Goal: Information Seeking & Learning: Learn about a topic

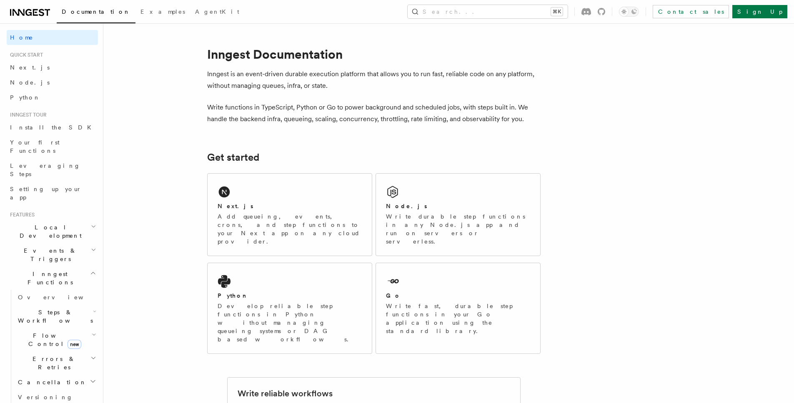
click at [418, 111] on p "Write functions in TypeScript, Python or Go to power background and scheduled j…" at bounding box center [373, 113] width 333 height 23
click at [407, 270] on div "Go Write fast, durable step functions in your Go application using the standard…" at bounding box center [458, 304] width 164 height 82
click at [90, 270] on icon "button" at bounding box center [93, 273] width 6 height 7
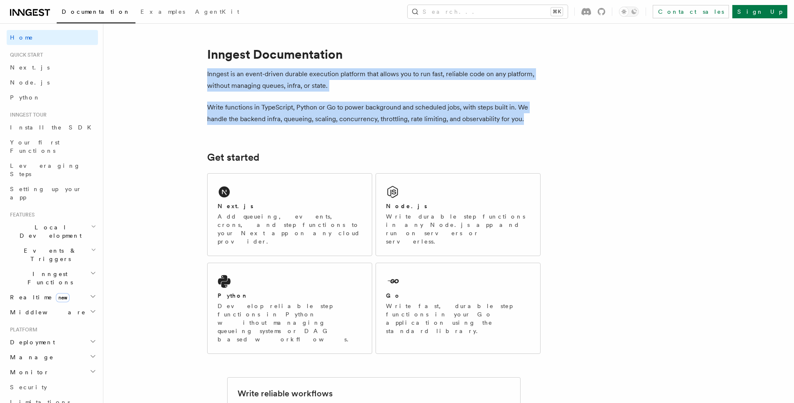
drag, startPoint x: 206, startPoint y: 63, endPoint x: 546, endPoint y: 118, distance: 343.9
drag, startPoint x: 546, startPoint y: 124, endPoint x: 165, endPoint y: 52, distance: 388.0
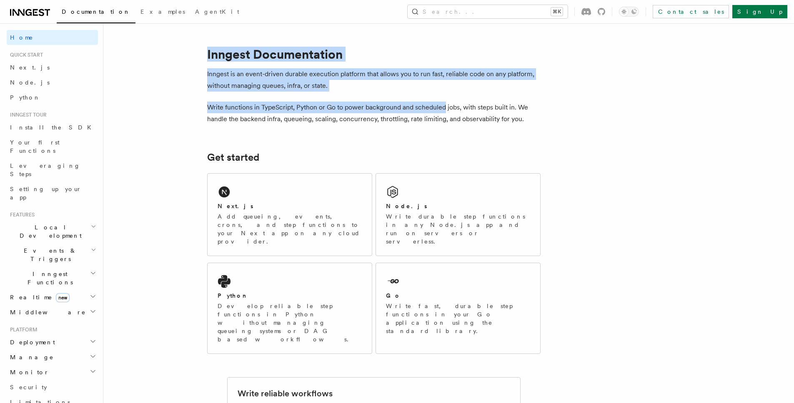
drag, startPoint x: 184, startPoint y: 54, endPoint x: 415, endPoint y: 102, distance: 235.9
click at [300, 81] on p "Inngest is an event-driven durable execution platform that allows you to run fa…" at bounding box center [373, 79] width 333 height 23
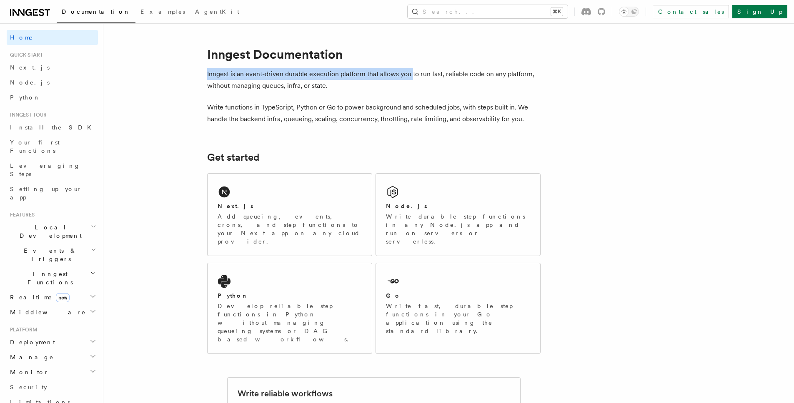
drag, startPoint x: 202, startPoint y: 75, endPoint x: 412, endPoint y: 72, distance: 210.8
click at [442, 80] on p "Inngest is an event-driven durable execution platform that allows you to run fa…" at bounding box center [373, 79] width 333 height 23
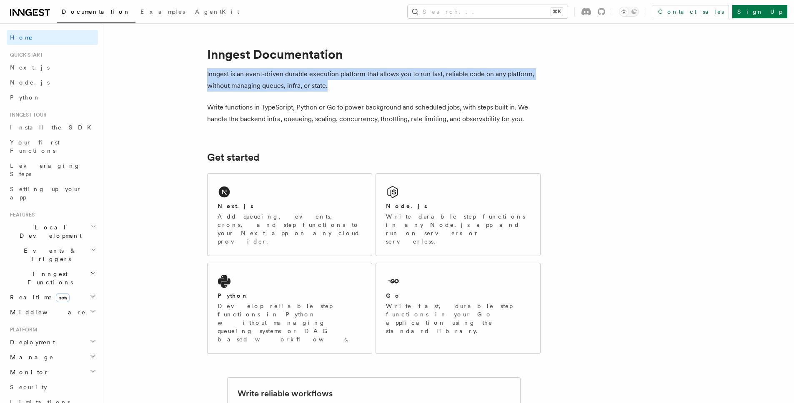
drag, startPoint x: 446, startPoint y: 85, endPoint x: 205, endPoint y: 68, distance: 241.3
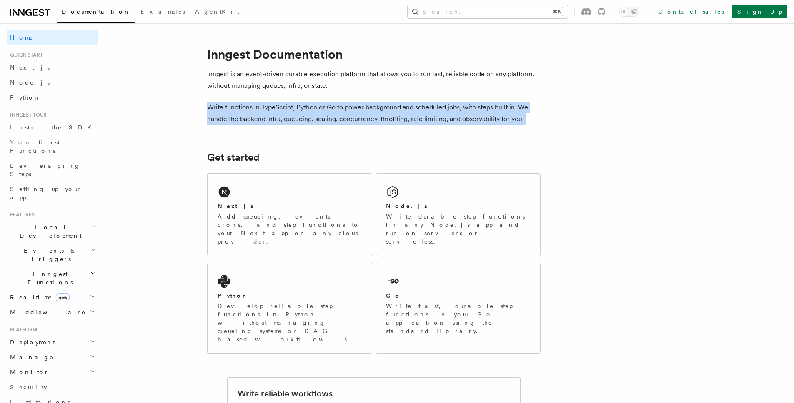
drag, startPoint x: 201, startPoint y: 107, endPoint x: 582, endPoint y: 125, distance: 381.1
click at [527, 117] on p "Write functions in TypeScript, Python or Go to power background and scheduled j…" at bounding box center [373, 113] width 333 height 23
drag, startPoint x: 527, startPoint y: 117, endPoint x: 134, endPoint y: 102, distance: 393.1
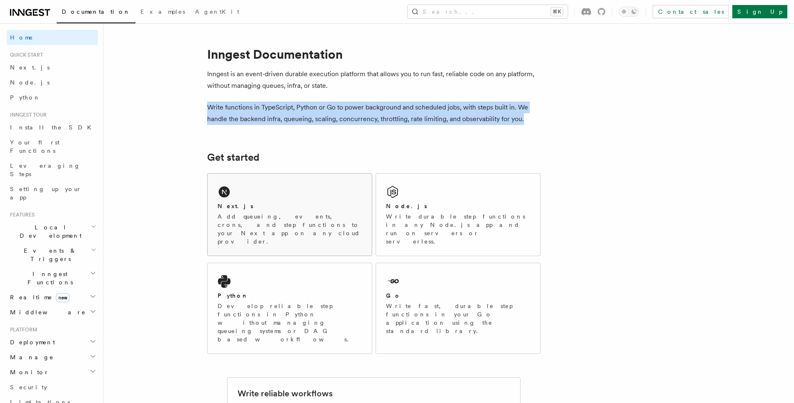
scroll to position [103, 0]
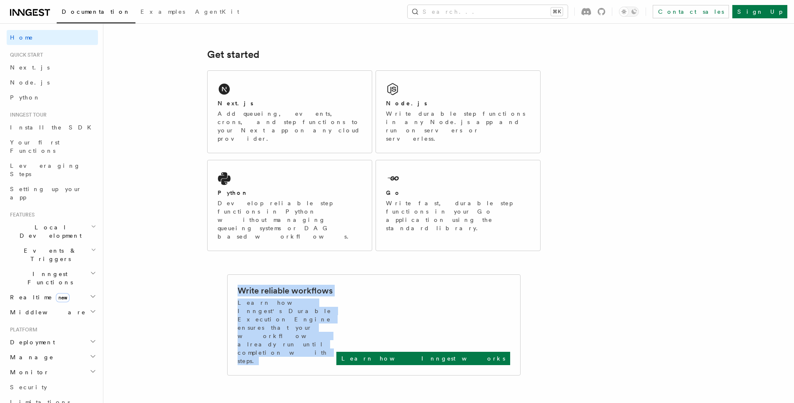
drag, startPoint x: 229, startPoint y: 244, endPoint x: 367, endPoint y: 268, distance: 140.3
click at [367, 275] on div "Write reliable workflows Learn how Inngest's Durable Execution Engine ensures t…" at bounding box center [373, 325] width 292 height 100
click at [336, 299] on p "Learn how Inngest's Durable Execution Engine ensures that your workflow already…" at bounding box center [286, 332] width 99 height 67
drag, startPoint x: 367, startPoint y: 268, endPoint x: 203, endPoint y: 239, distance: 167.0
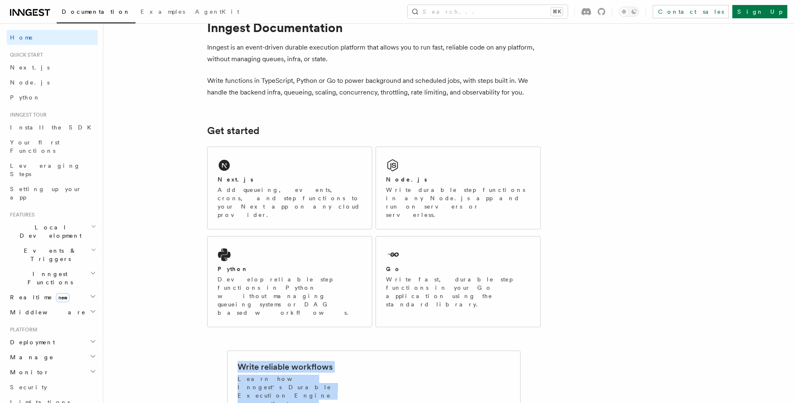
scroll to position [0, 0]
